Goal: Transaction & Acquisition: Obtain resource

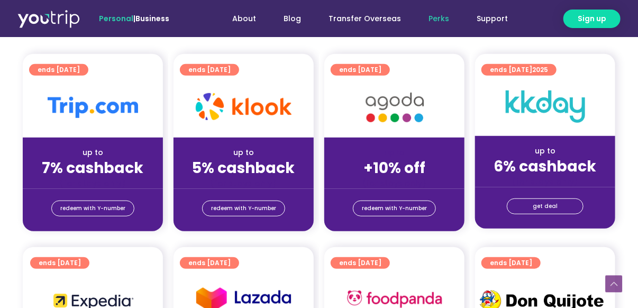
scroll to position [264, 0]
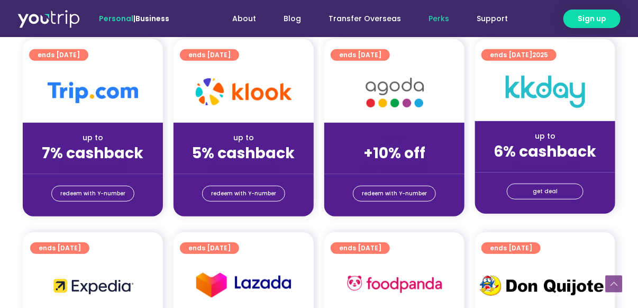
click at [391, 83] on img at bounding box center [395, 92] width 85 height 43
click at [397, 193] on span "redeem with Y-number" at bounding box center [394, 193] width 65 height 15
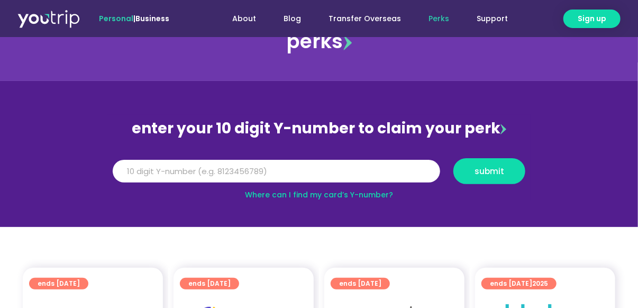
scroll to position [35, 0]
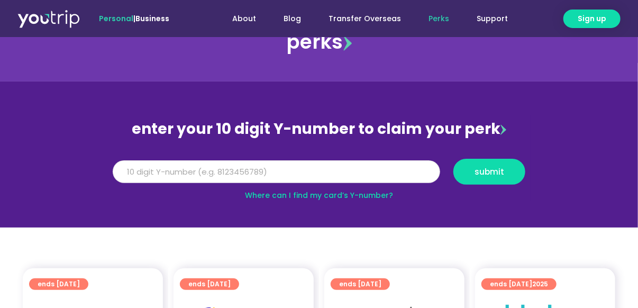
click at [338, 171] on input "Y Number" at bounding box center [277, 171] width 328 height 23
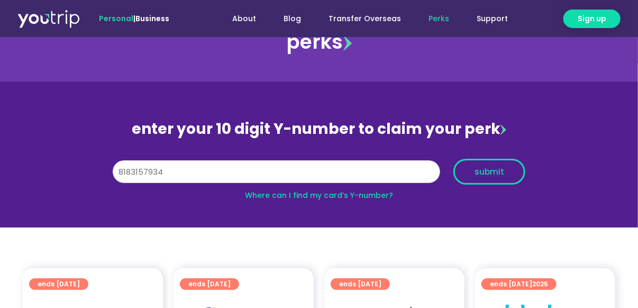
type input "8183157934"
click at [485, 172] on span "submit" at bounding box center [490, 172] width 30 height 8
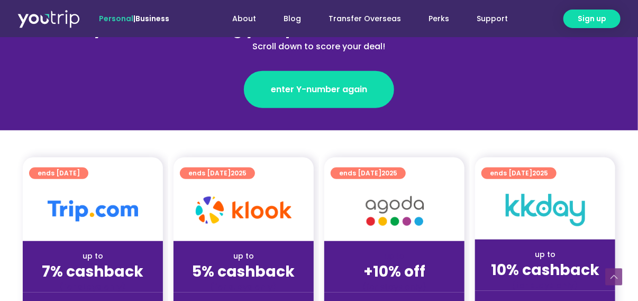
scroll to position [212, 0]
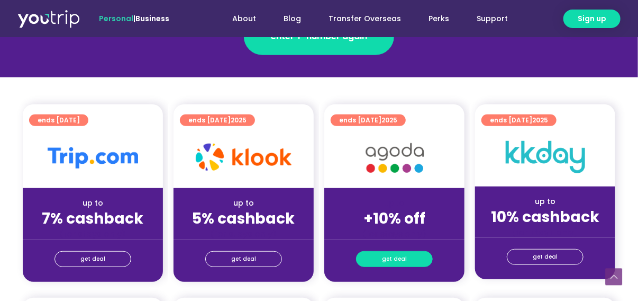
click at [415, 256] on link "get deal" at bounding box center [394, 259] width 77 height 16
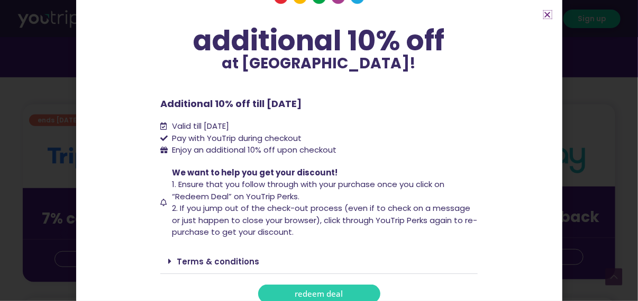
scroll to position [80, 0]
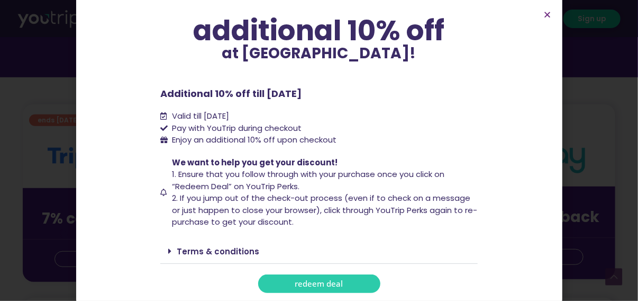
click at [349, 280] on link "redeem deal" at bounding box center [319, 283] width 122 height 19
